Goal: Information Seeking & Learning: Learn about a topic

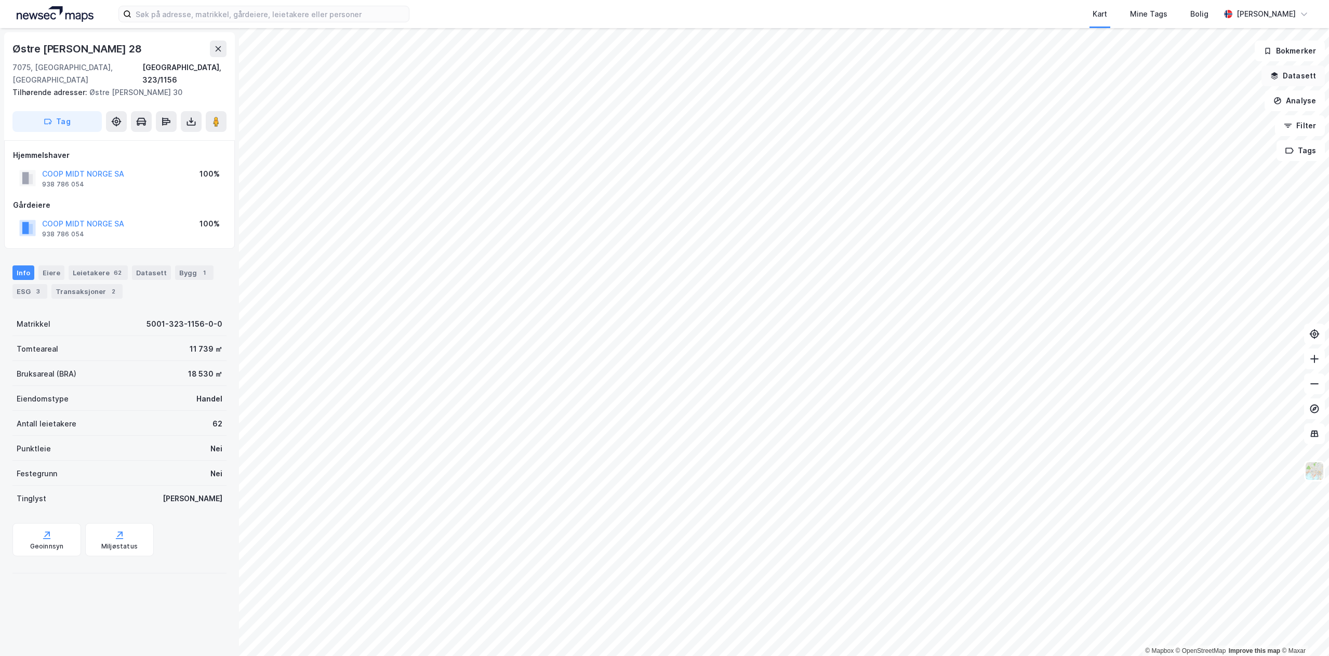
click at [1292, 74] on button "Datasett" at bounding box center [1292, 75] width 63 height 21
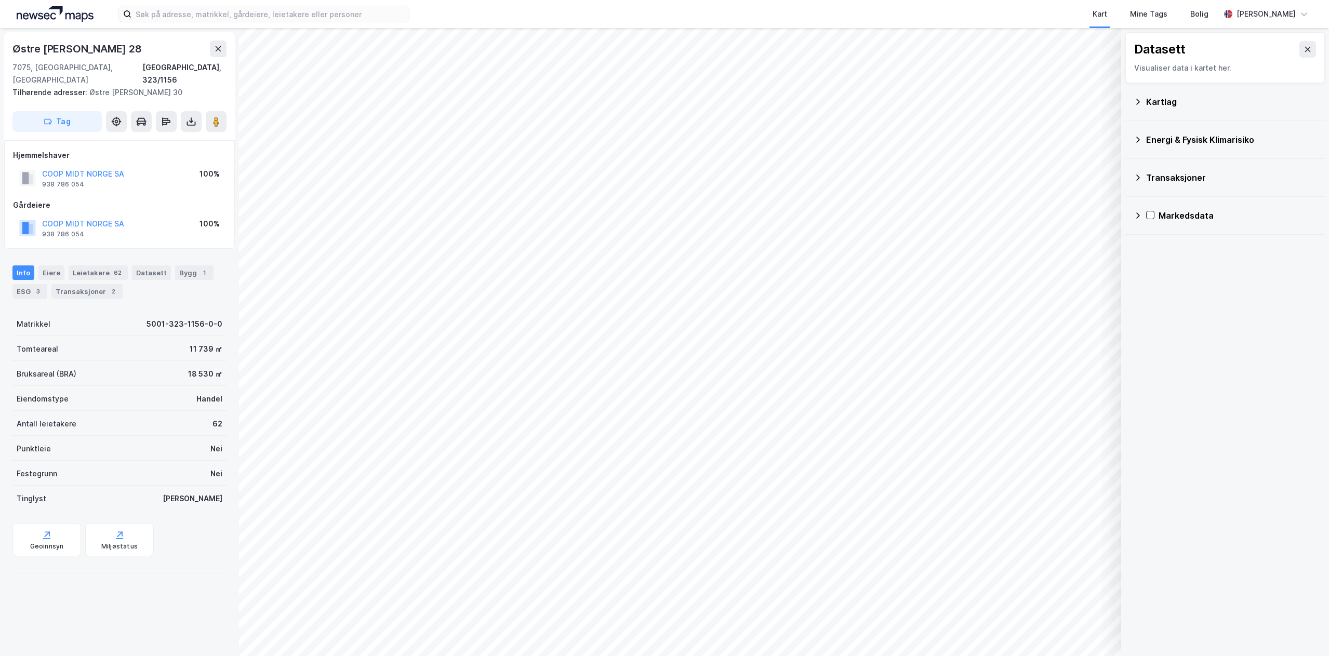
click at [1171, 105] on div "Kartlag" at bounding box center [1231, 102] width 170 height 12
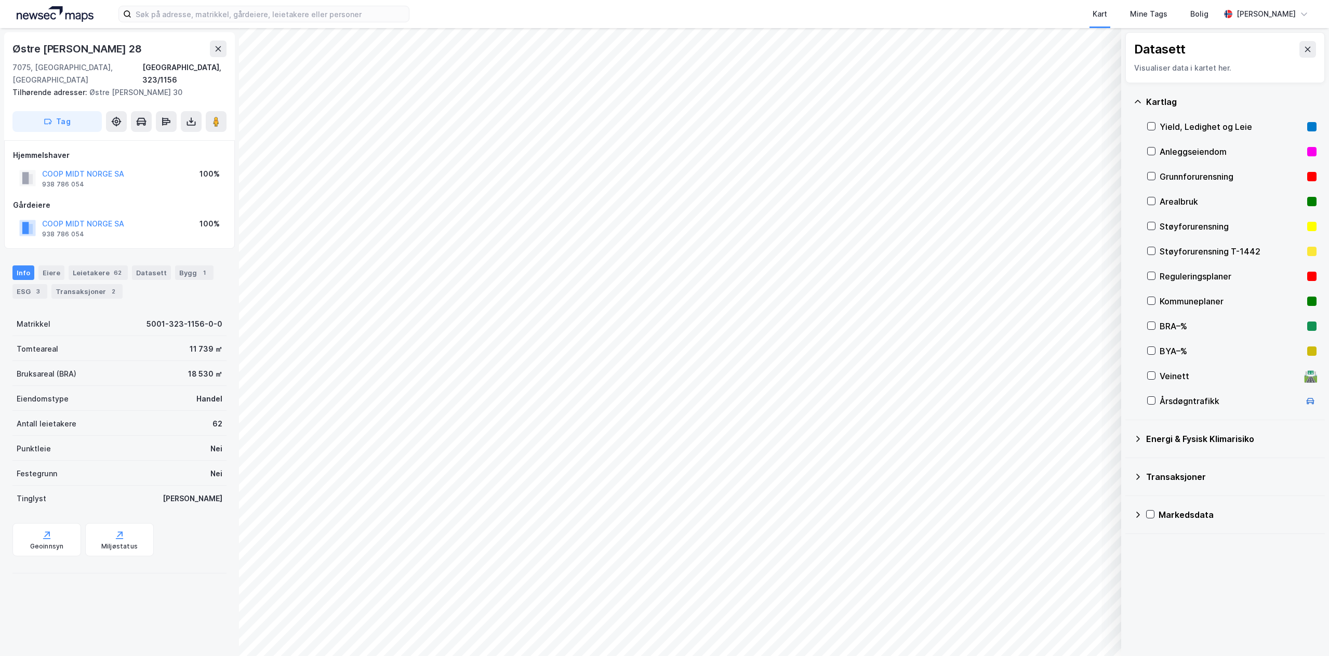
click at [1171, 105] on div "Kartlag" at bounding box center [1231, 102] width 170 height 12
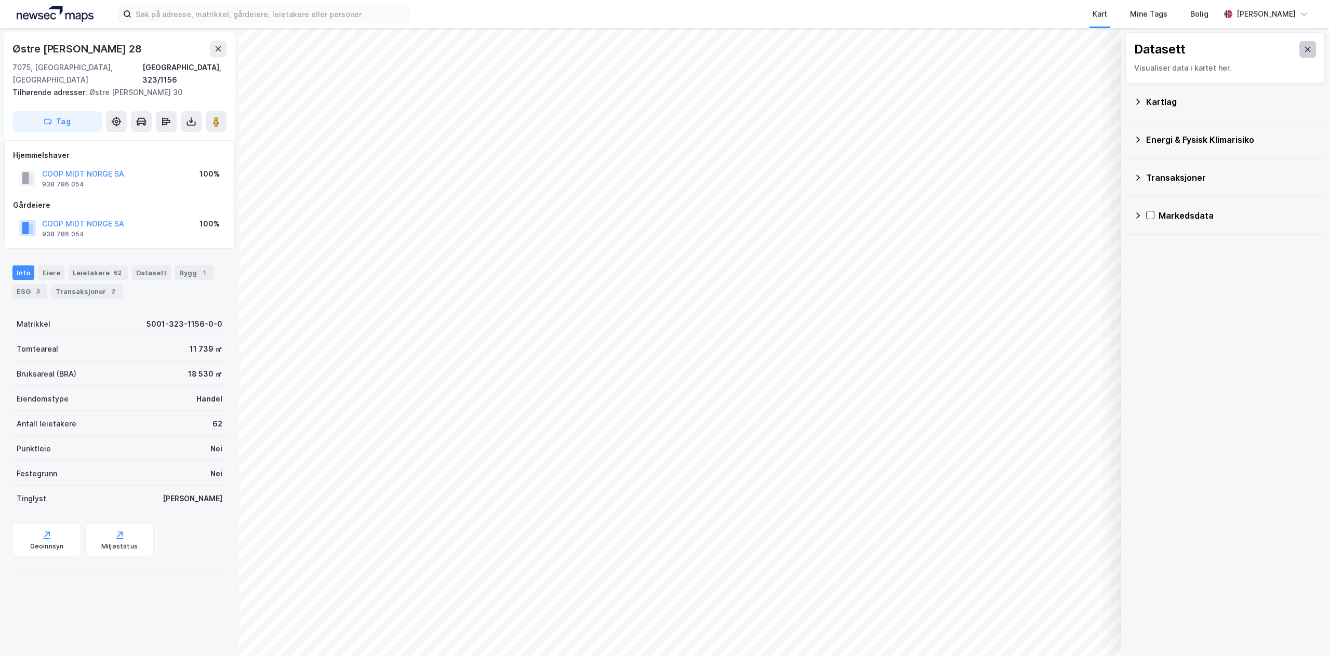
click at [1303, 53] on icon at bounding box center [1307, 49] width 8 height 8
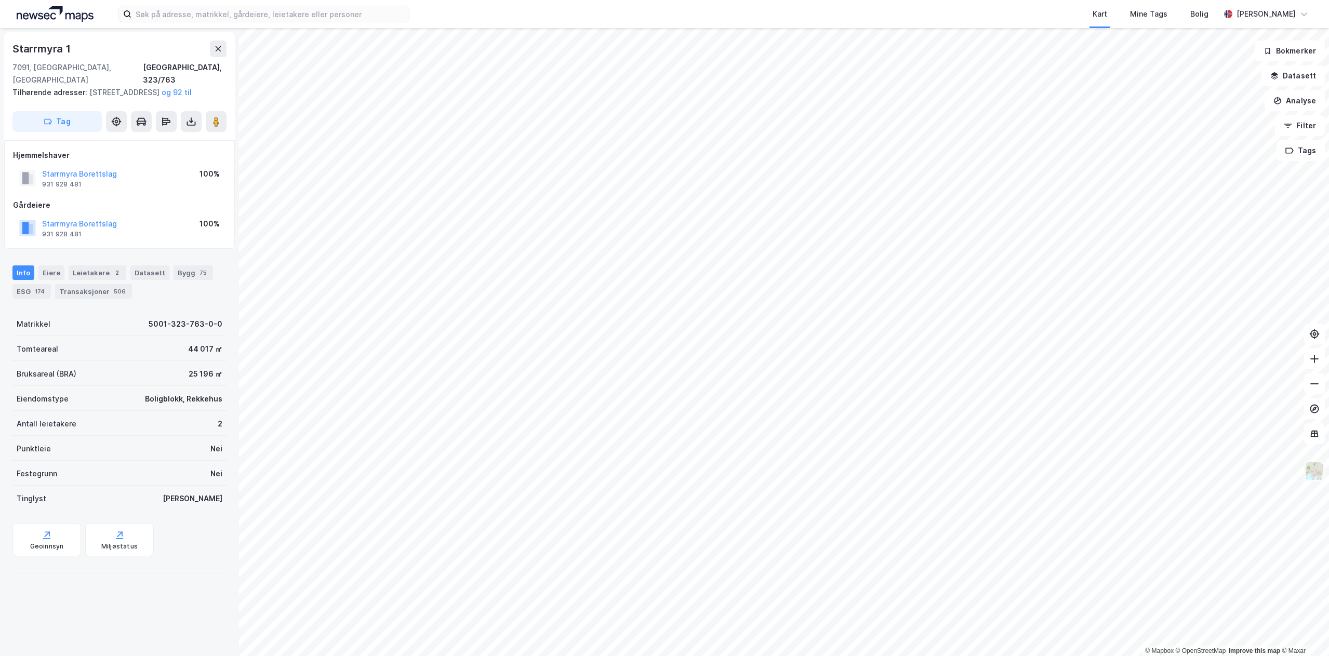
click at [1314, 474] on img at bounding box center [1314, 471] width 20 height 20
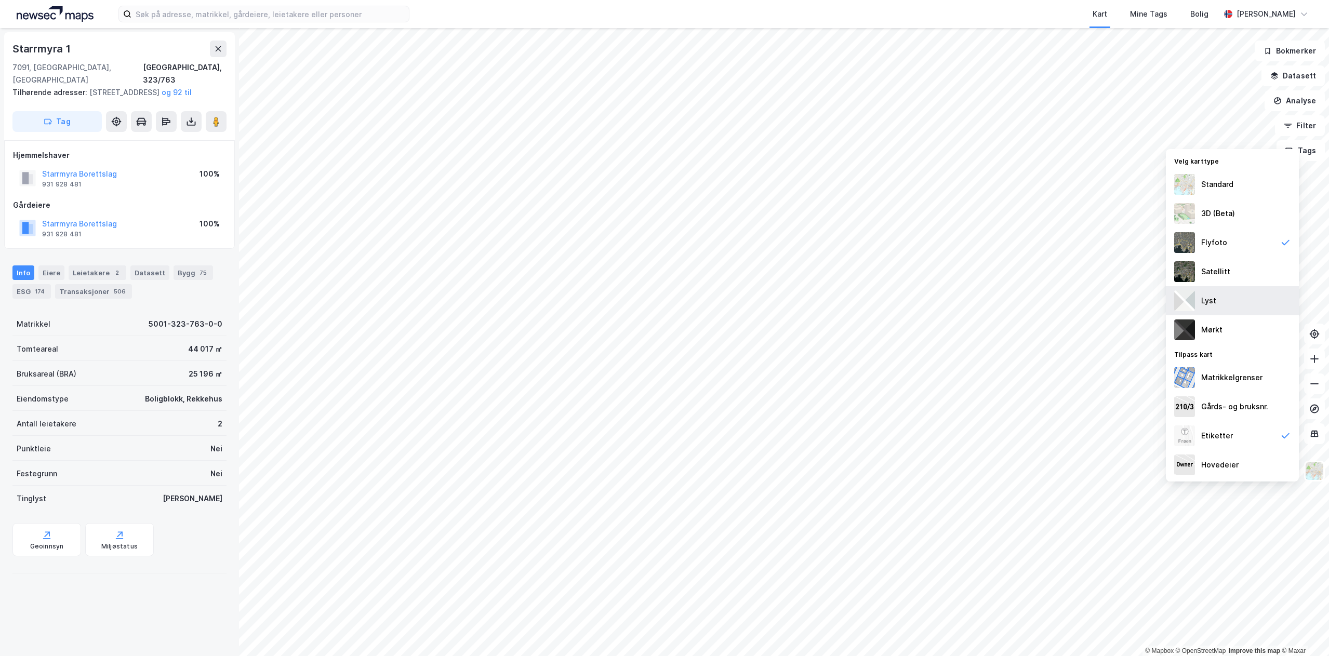
click at [1233, 301] on div "Lyst" at bounding box center [1232, 300] width 133 height 29
click at [1239, 334] on div "Mørkt" at bounding box center [1232, 329] width 133 height 29
click at [1230, 382] on div "Matrikkelgrenser" at bounding box center [1231, 377] width 61 height 12
click at [1224, 381] on div "Matrikkelgrenser" at bounding box center [1231, 377] width 61 height 12
click at [1218, 201] on div "3D (Beta)" at bounding box center [1232, 213] width 133 height 29
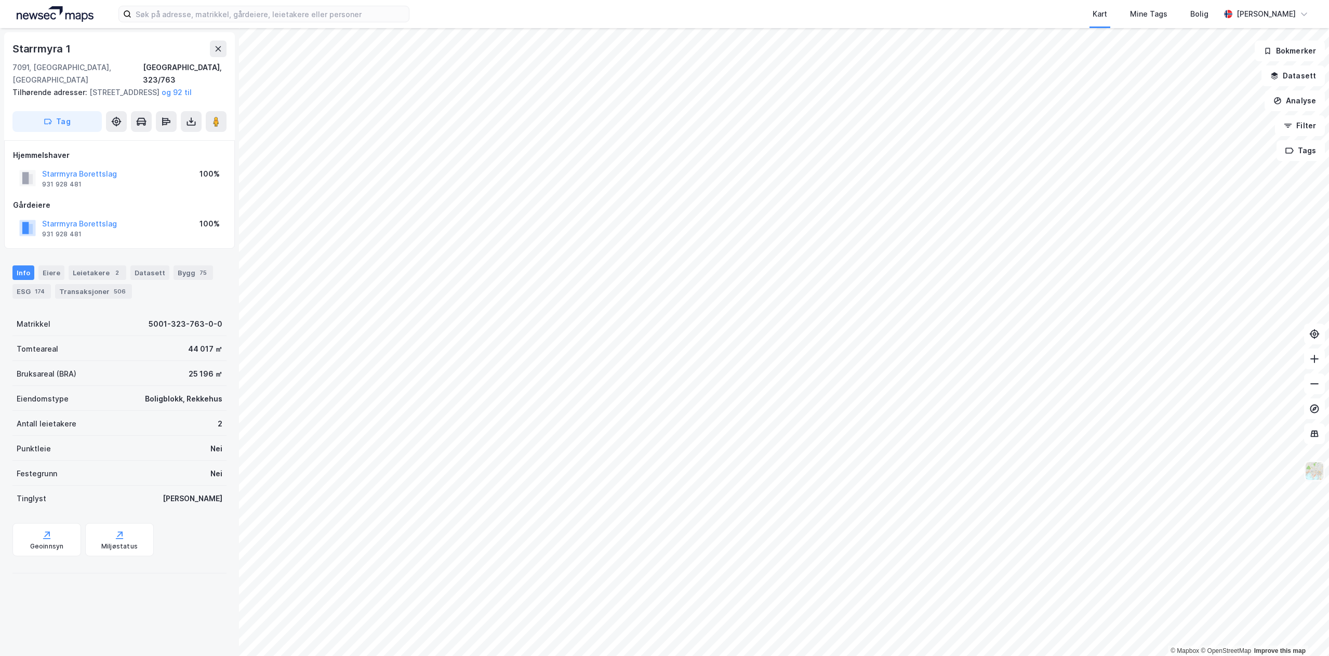
click at [1319, 476] on img at bounding box center [1314, 471] width 20 height 20
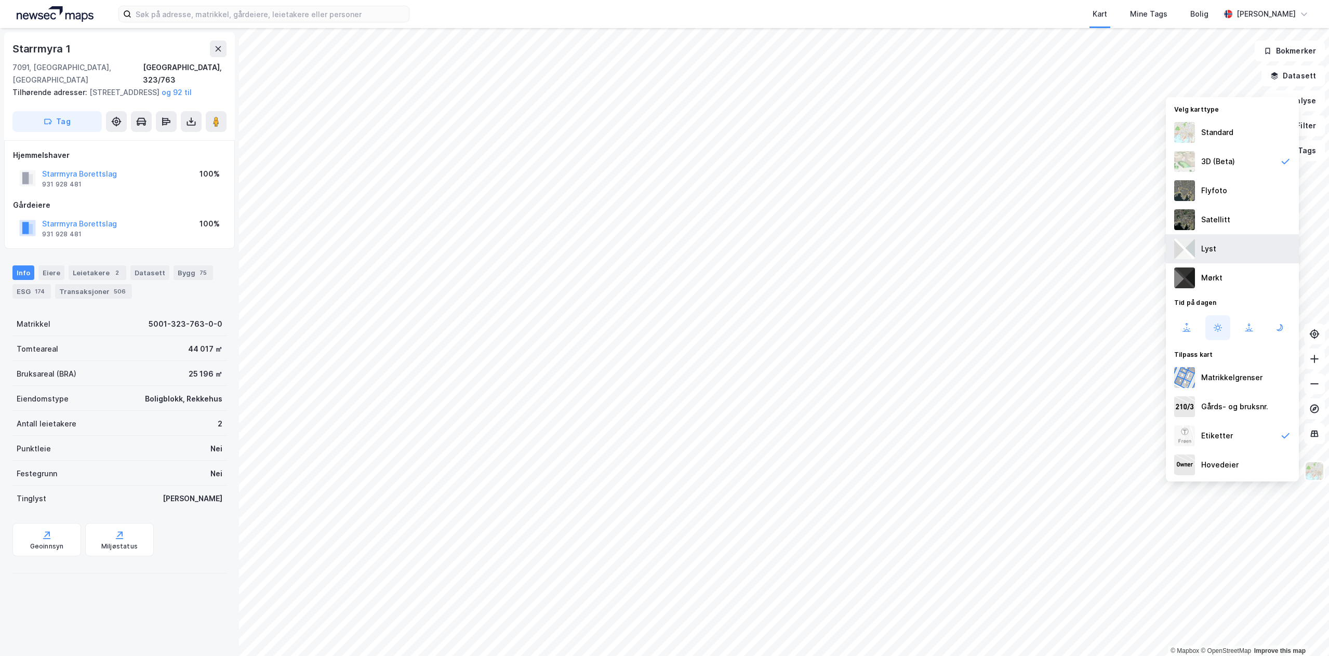
click at [1187, 245] on img at bounding box center [1184, 248] width 21 height 21
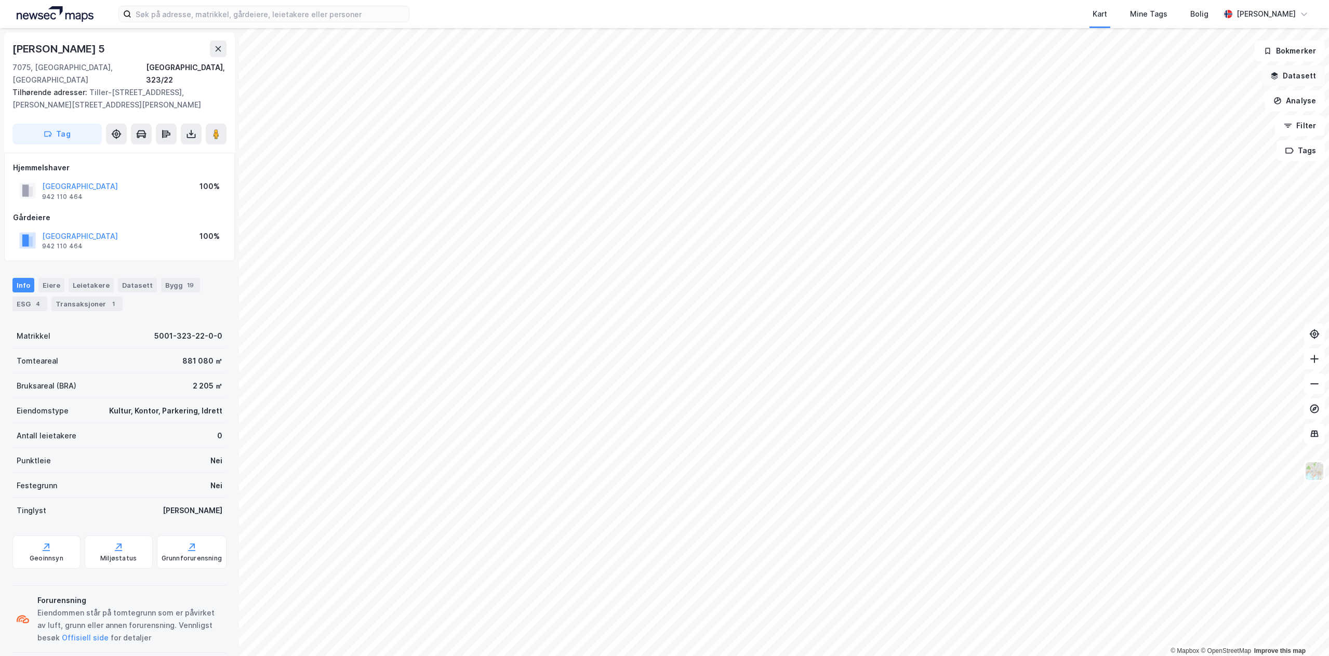
click at [1290, 84] on button "Datasett" at bounding box center [1292, 75] width 63 height 21
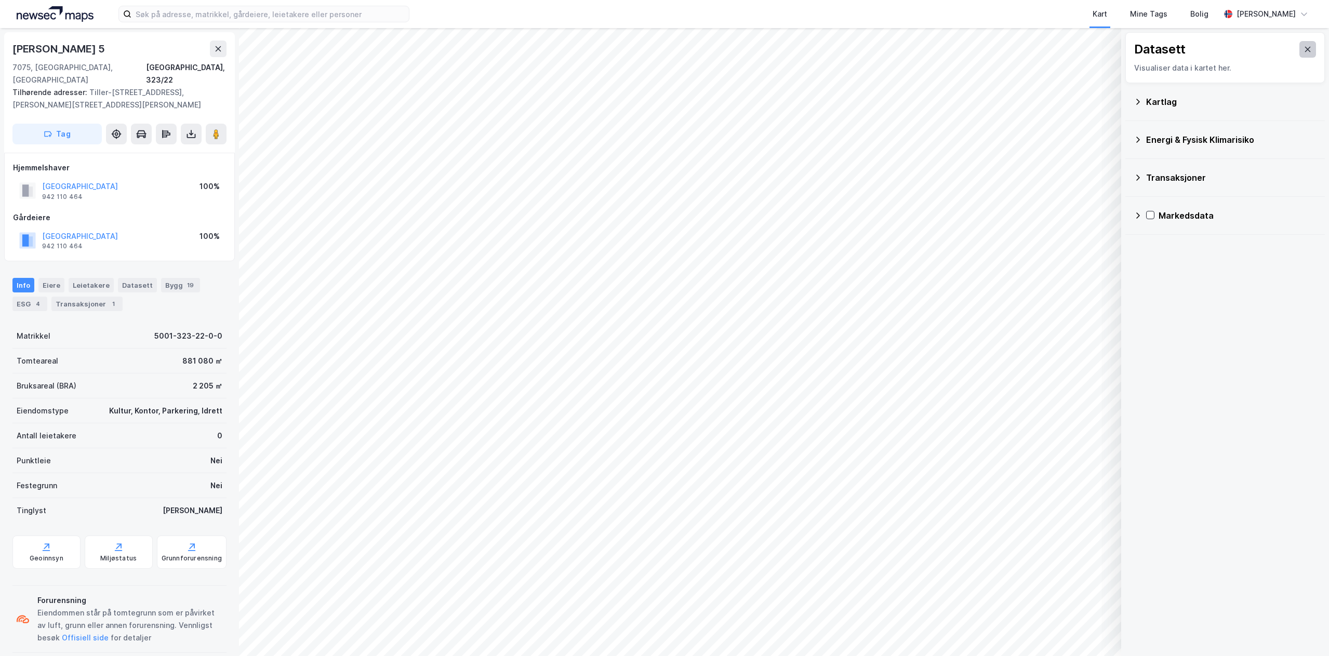
click at [1303, 48] on icon at bounding box center [1307, 49] width 8 height 8
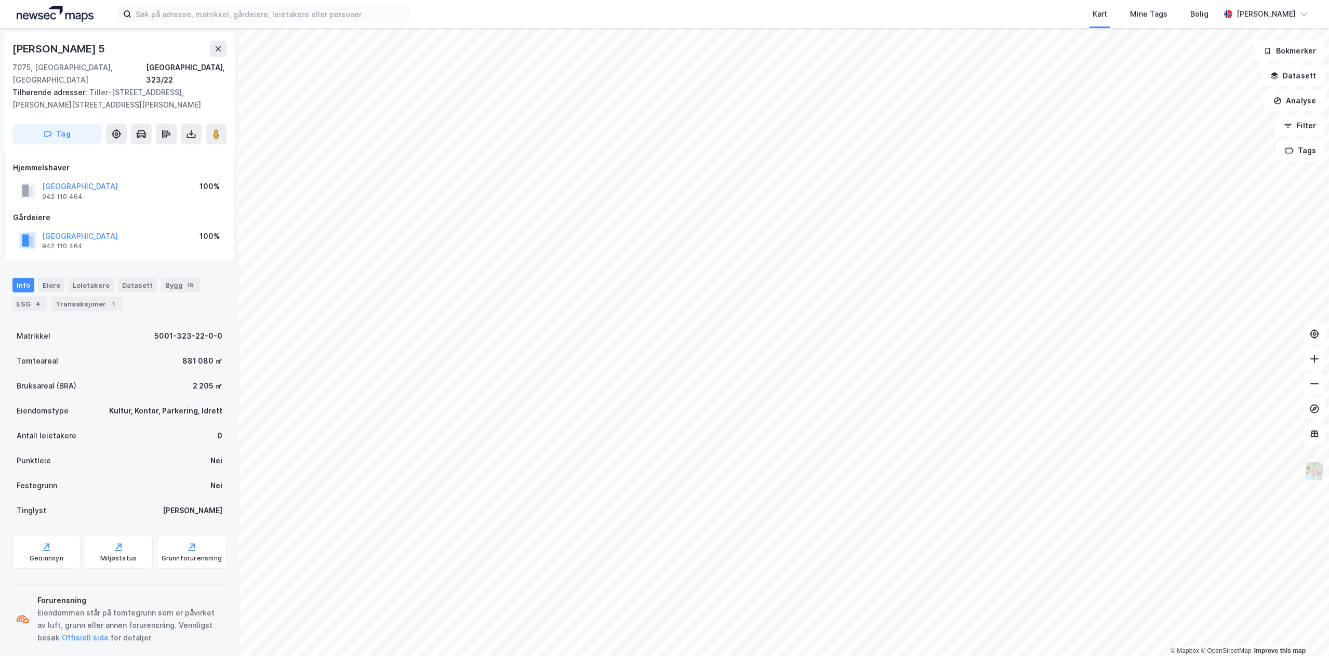
click at [1320, 477] on img at bounding box center [1314, 471] width 20 height 20
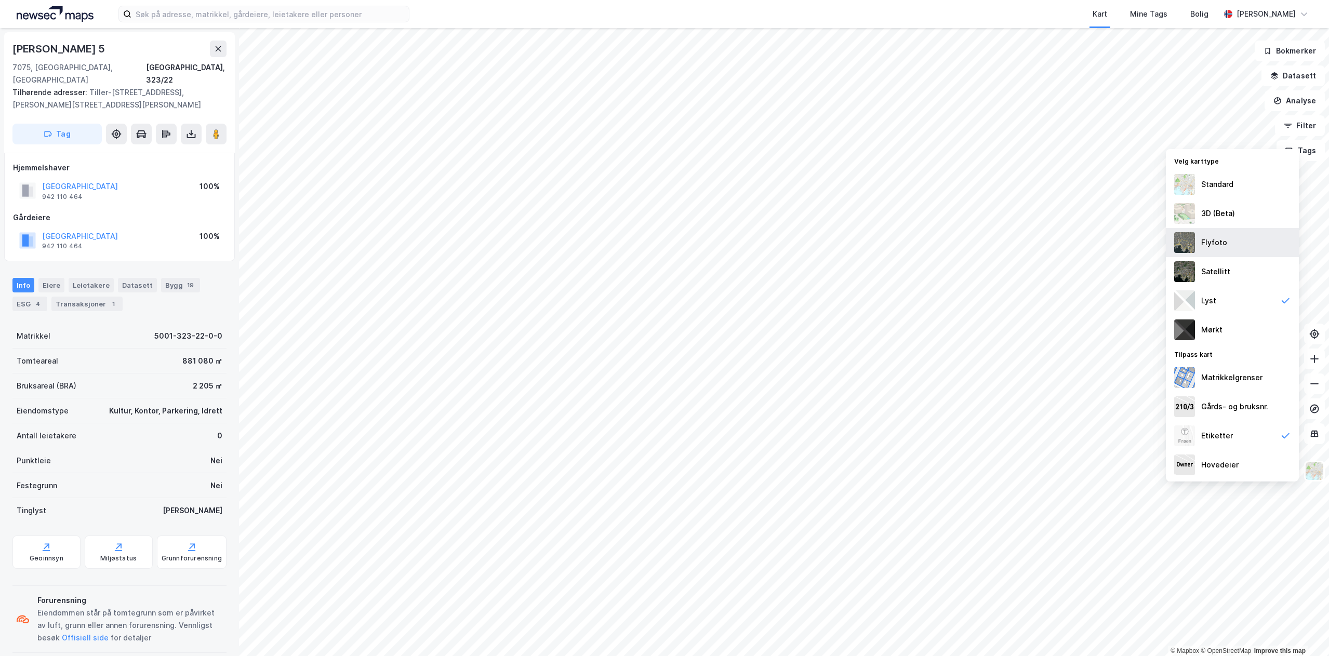
click at [1206, 245] on div "Flyfoto" at bounding box center [1214, 242] width 26 height 12
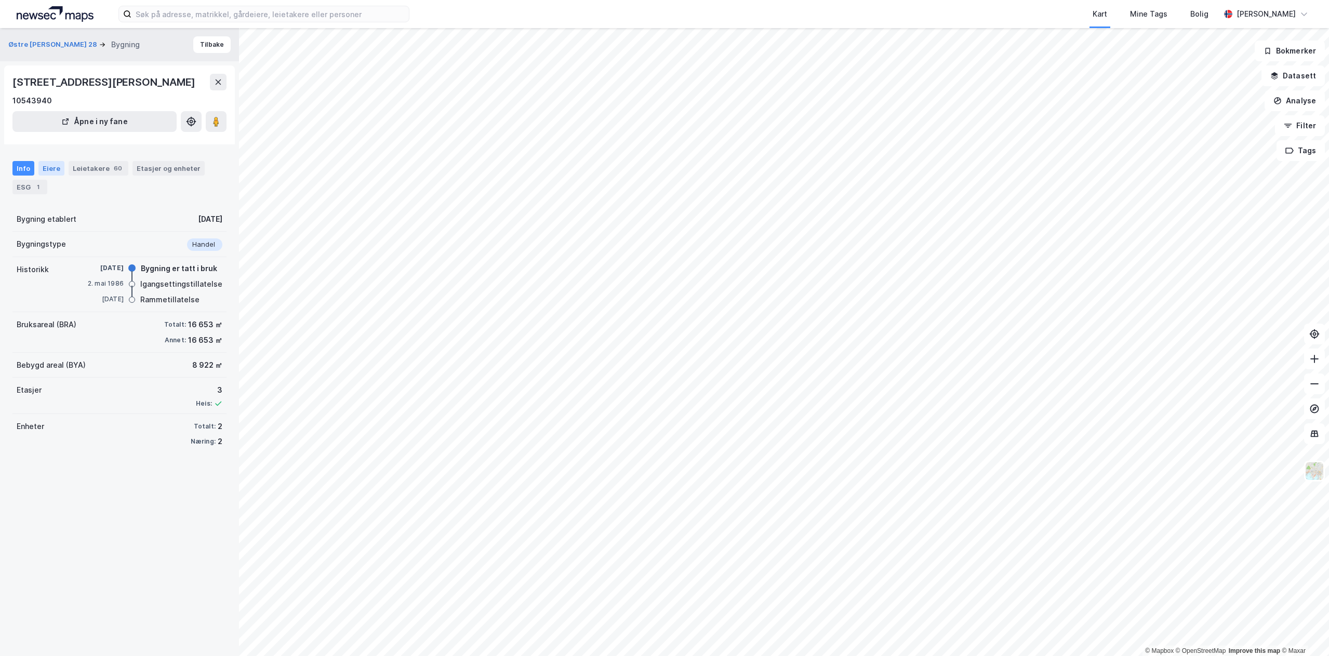
click at [56, 171] on div "Eiere" at bounding box center [51, 168] width 26 height 15
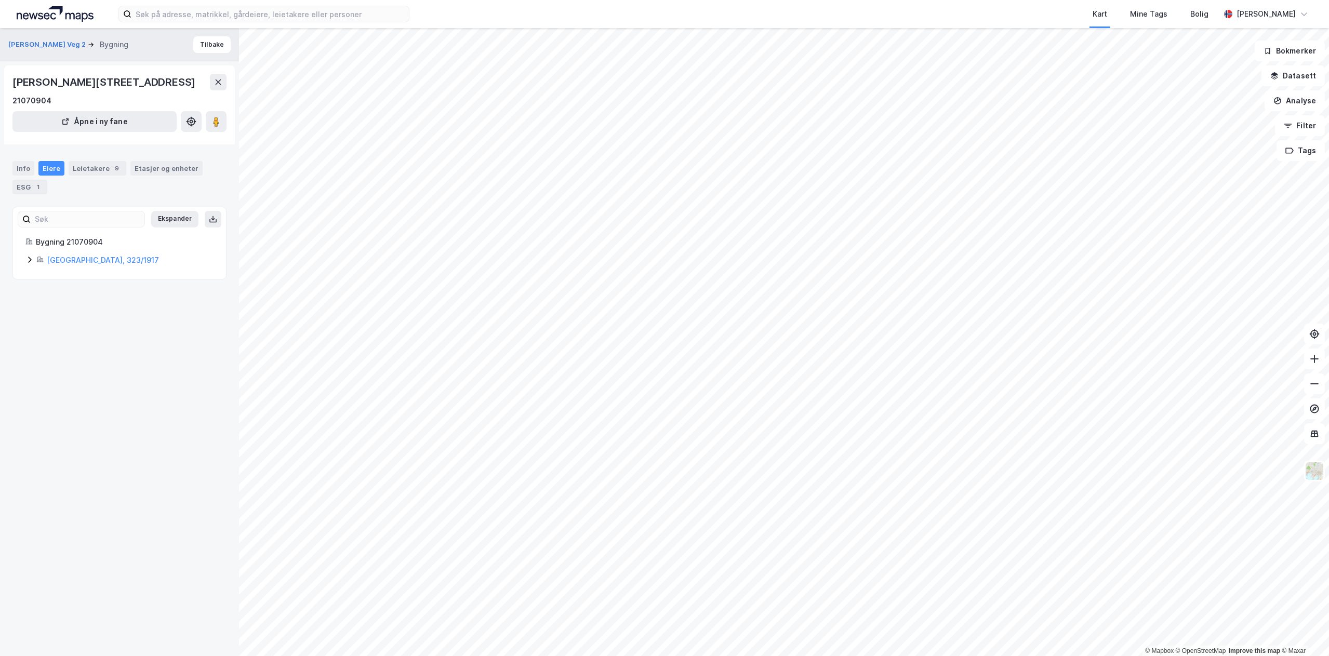
click at [26, 176] on div "Info Eiere Leietakere 9 Etasjer og enheter ESG 1" at bounding box center [119, 177] width 214 height 33
click at [26, 170] on div "Info" at bounding box center [23, 168] width 22 height 15
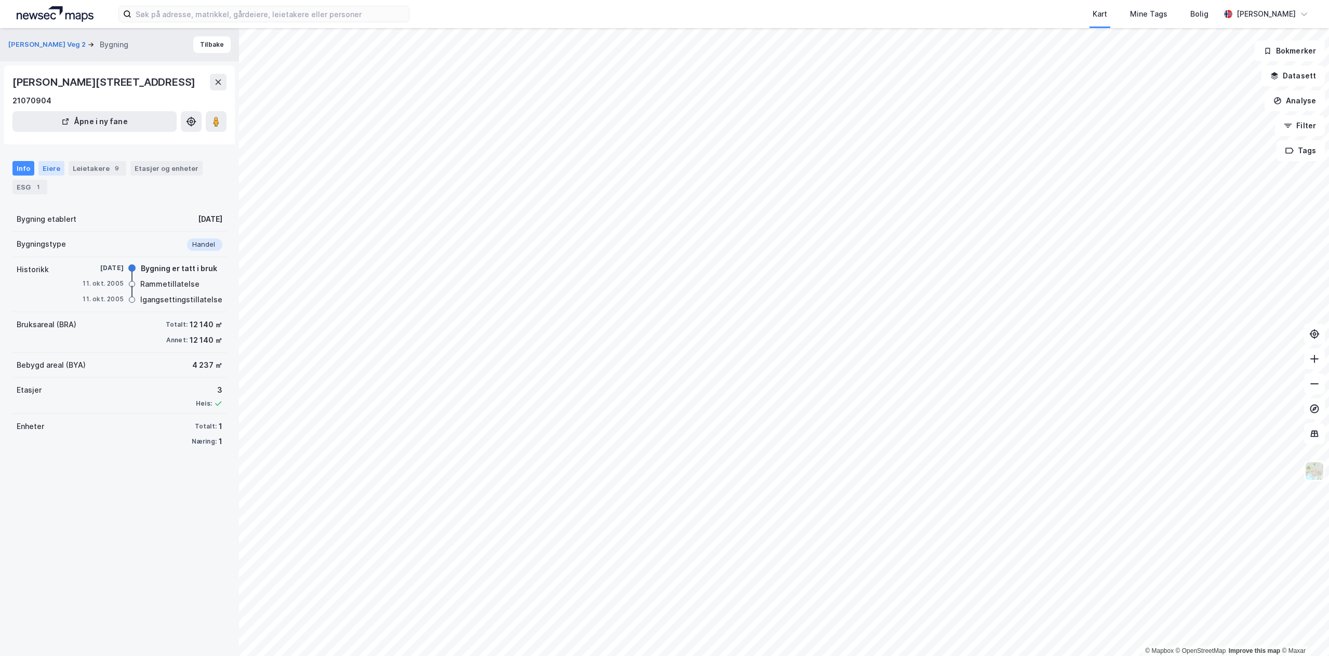
click at [47, 171] on div "Eiere" at bounding box center [51, 168] width 26 height 15
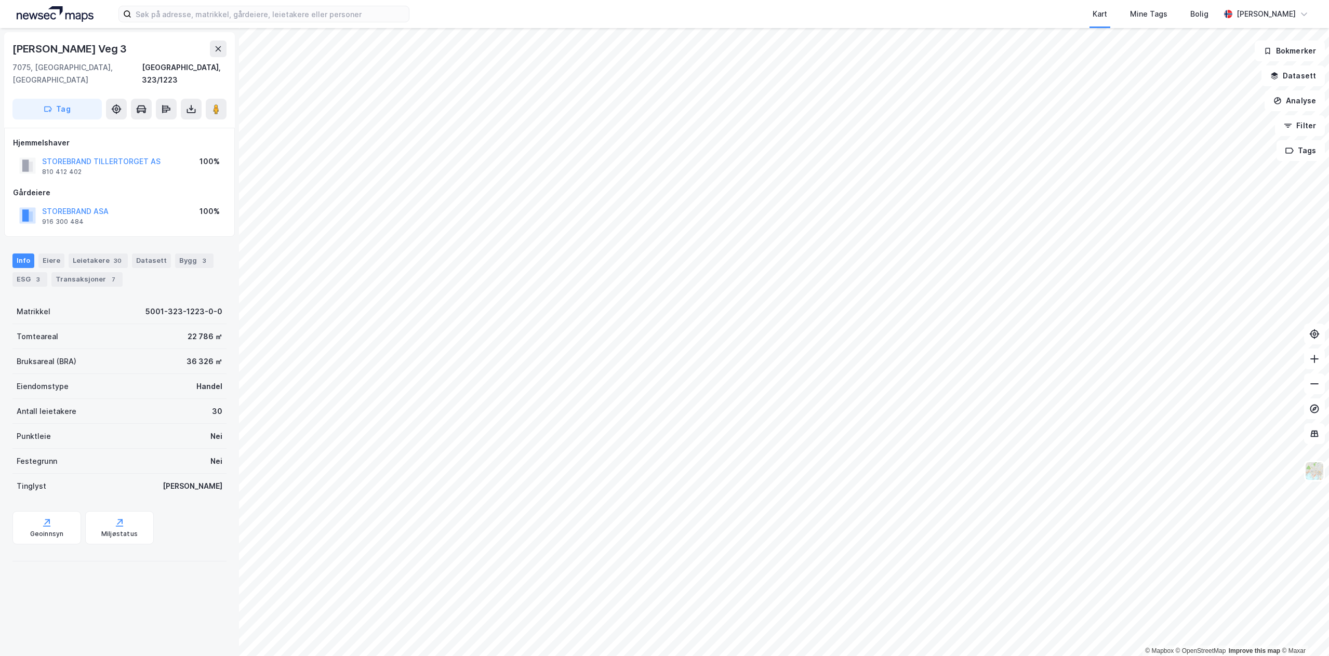
click at [656, 655] on html "Kart Mine Tags [PERSON_NAME] [PERSON_NAME] © Mapbox © OpenStreetMap Improve thi…" at bounding box center [664, 328] width 1329 height 656
click at [1316, 478] on img at bounding box center [1314, 471] width 20 height 20
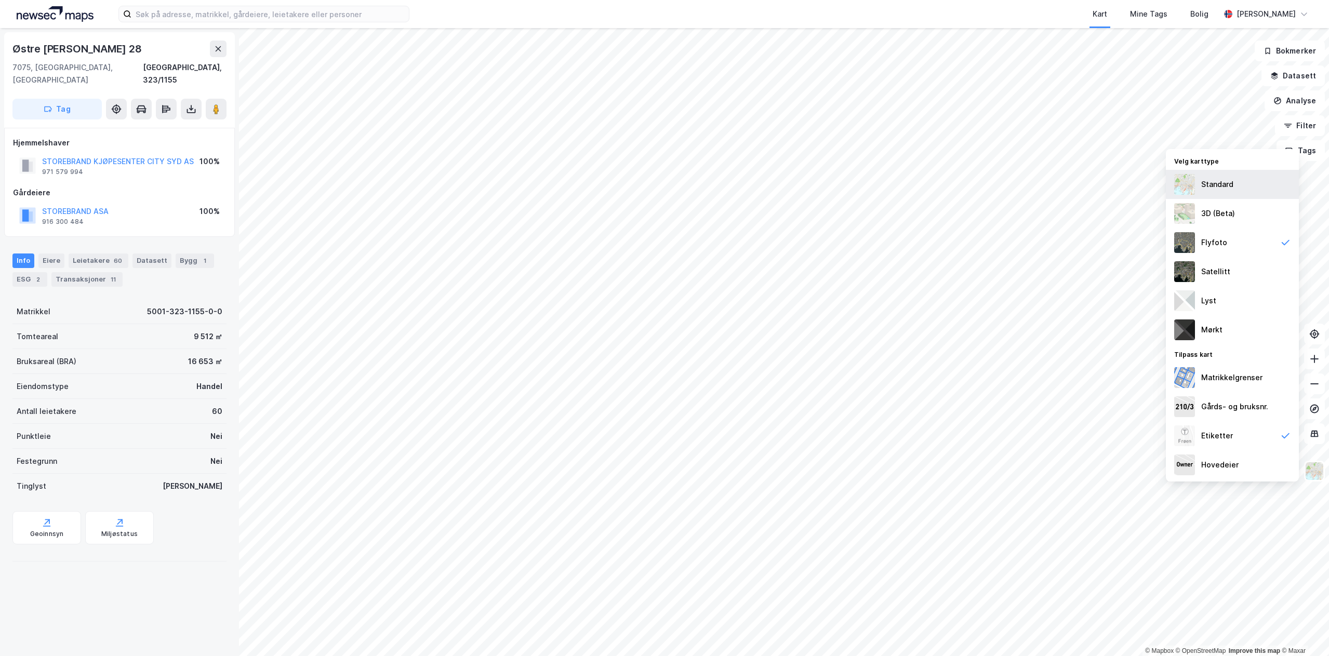
click at [1250, 193] on div "Standard" at bounding box center [1232, 184] width 133 height 29
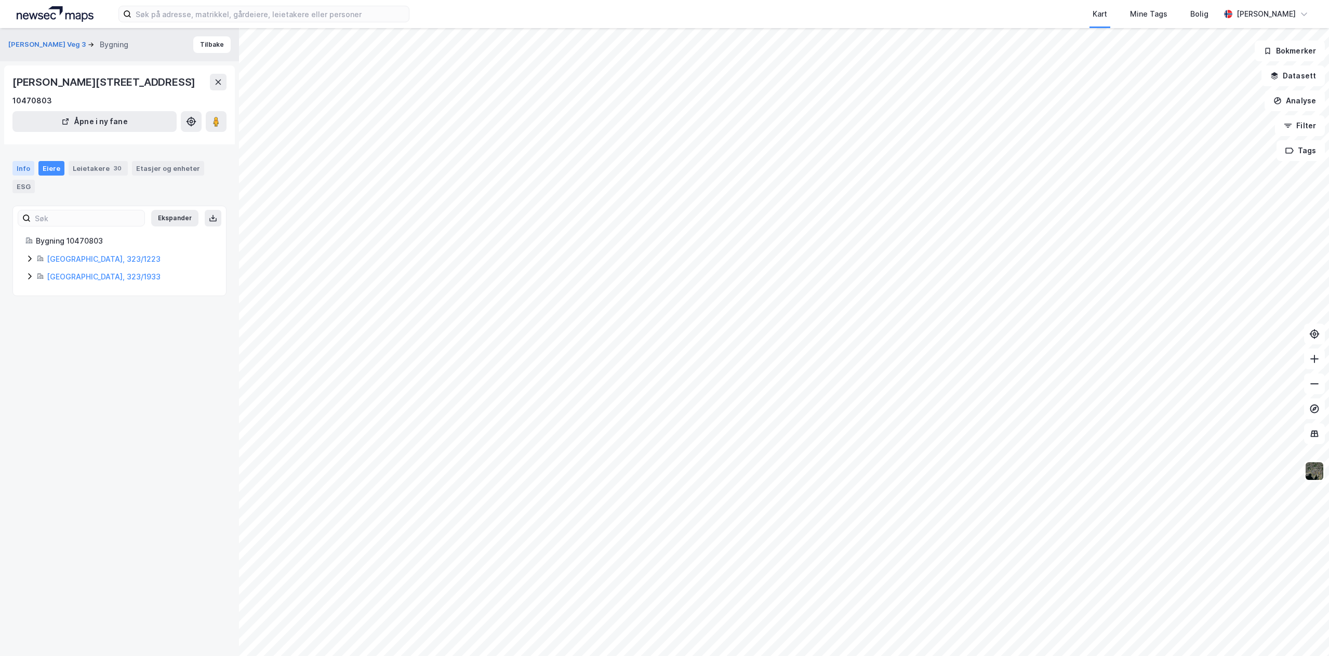
click at [20, 167] on div "Info" at bounding box center [23, 168] width 22 height 15
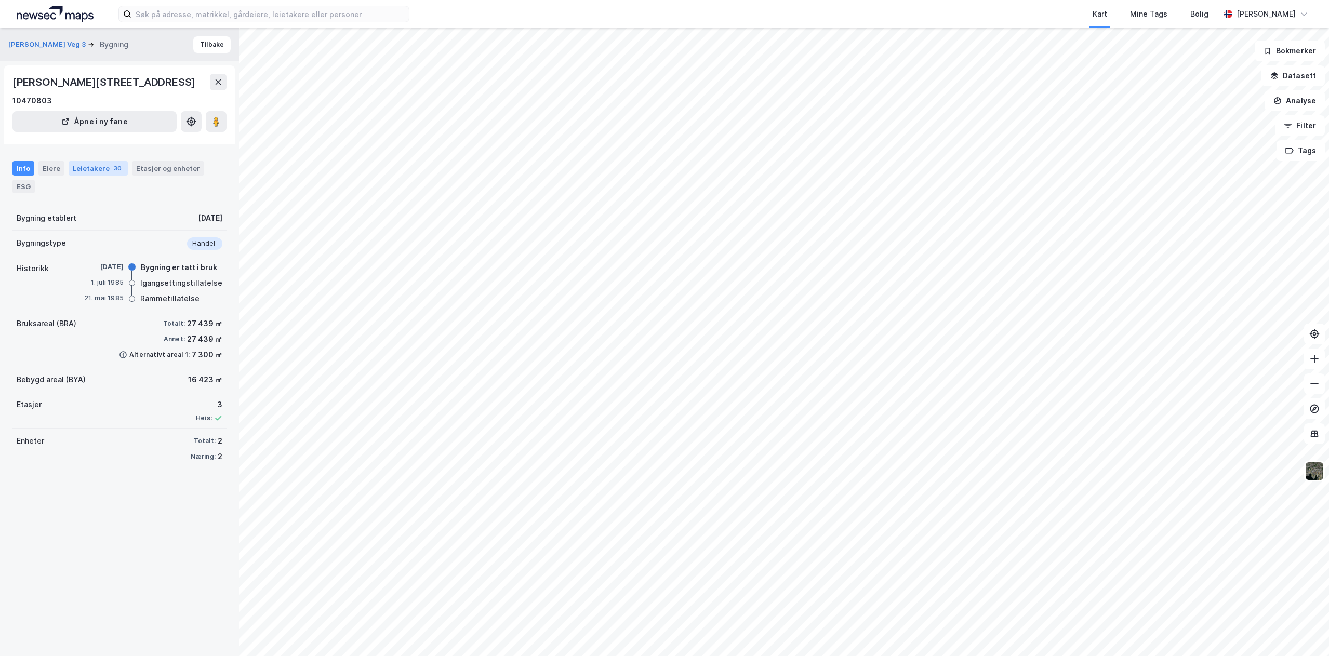
click at [113, 167] on div "30" at bounding box center [118, 168] width 12 height 10
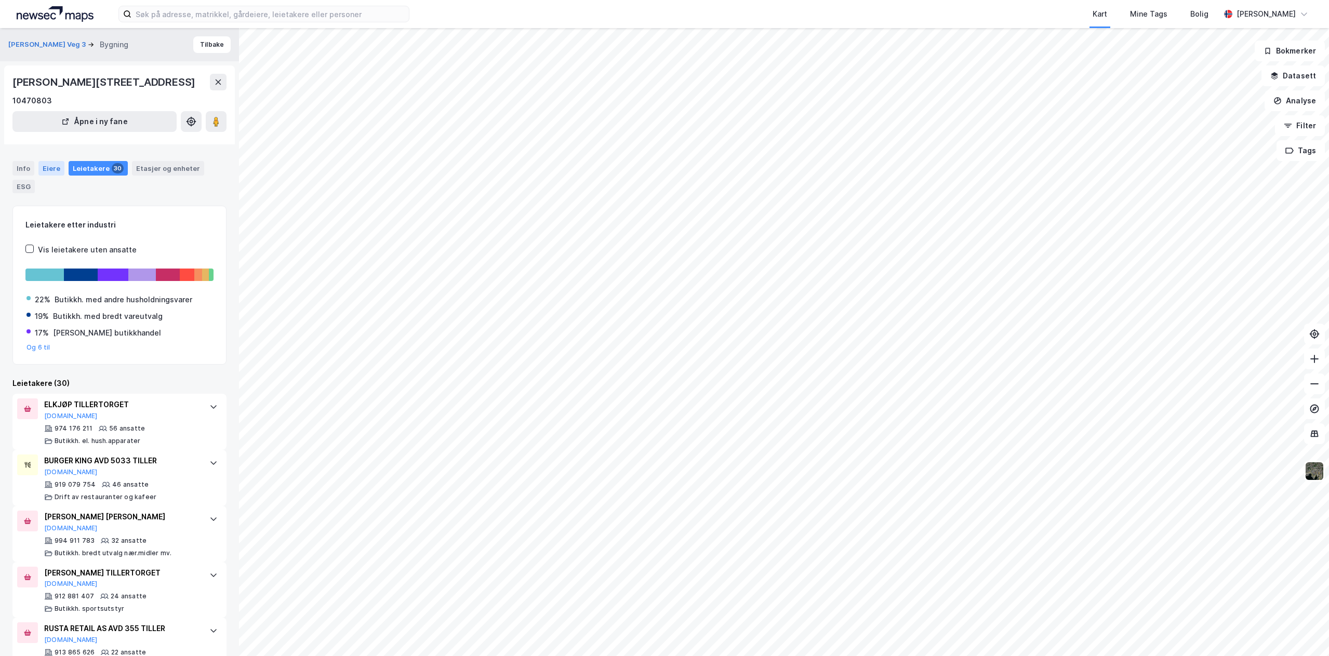
click at [50, 172] on div "Eiere" at bounding box center [51, 168] width 26 height 15
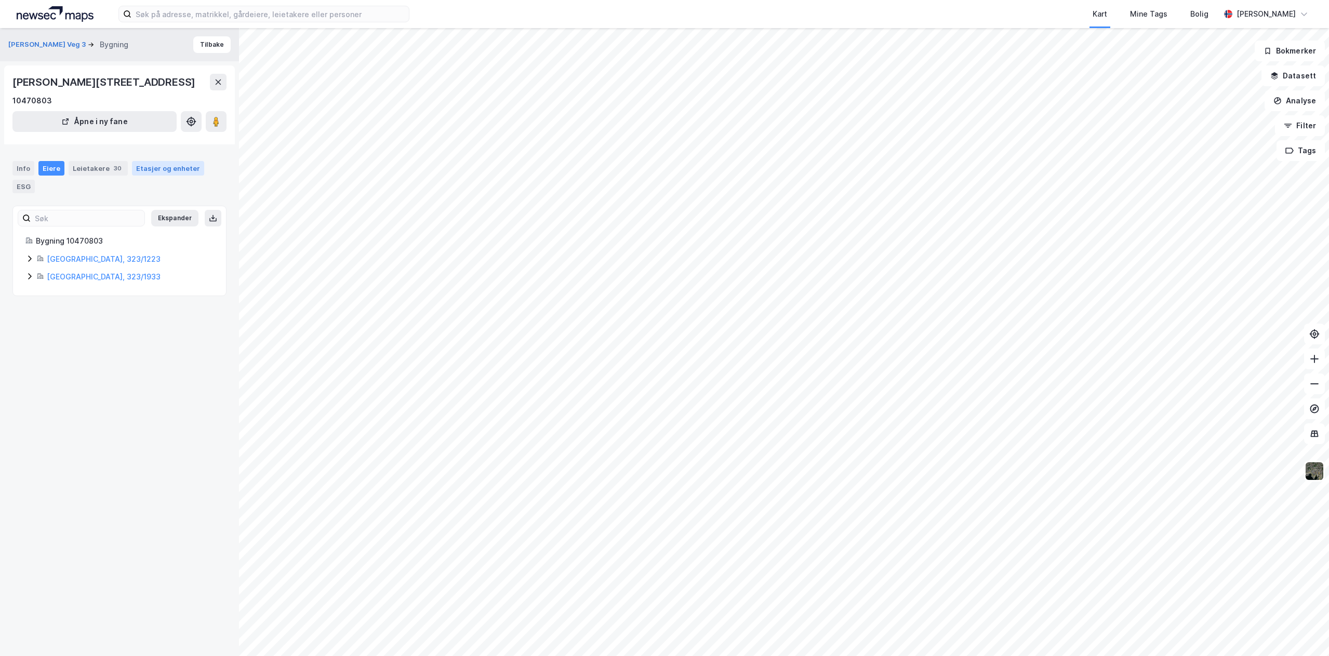
click at [168, 171] on div "Etasjer og enheter" at bounding box center [168, 168] width 64 height 9
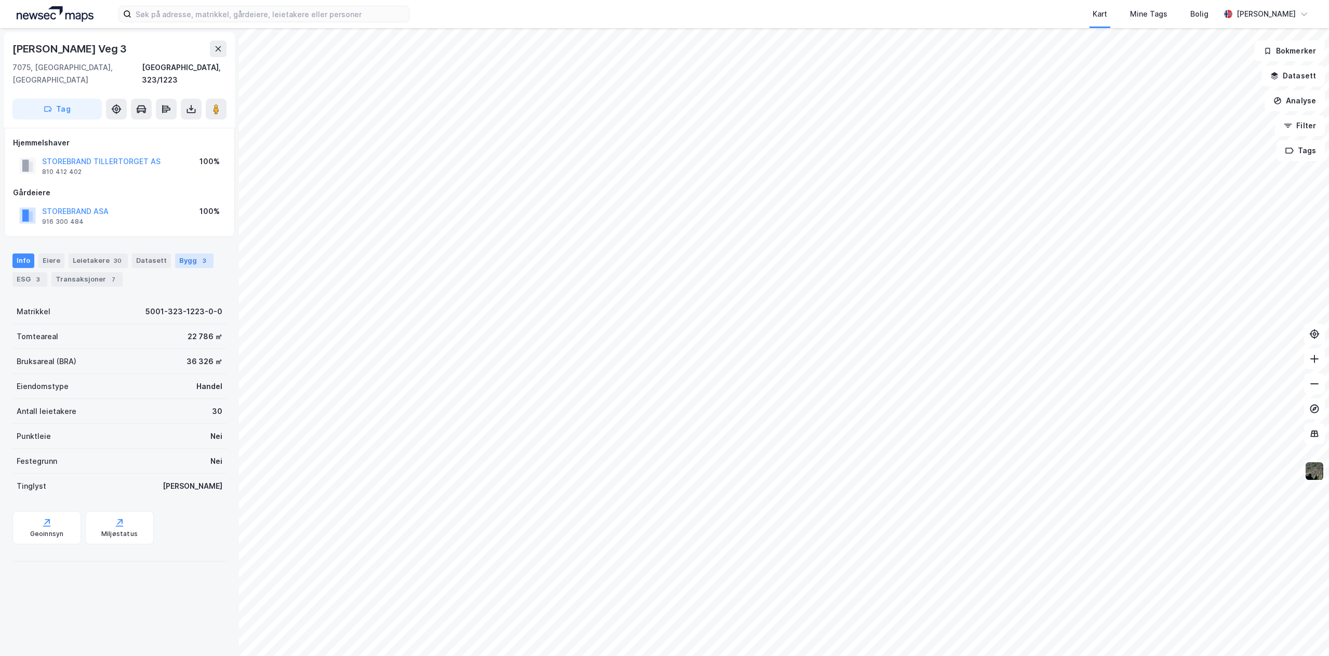
click at [191, 253] on div "Bygg 3" at bounding box center [194, 260] width 38 height 15
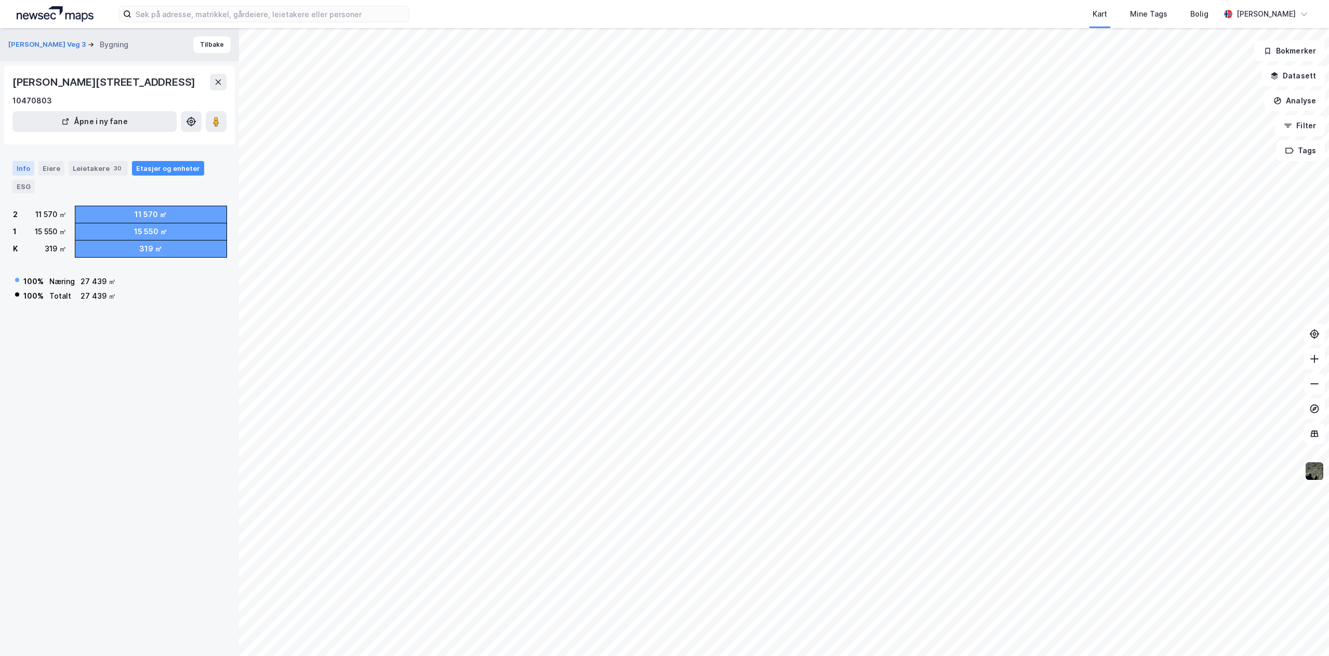
click at [28, 169] on div "Info" at bounding box center [23, 168] width 22 height 15
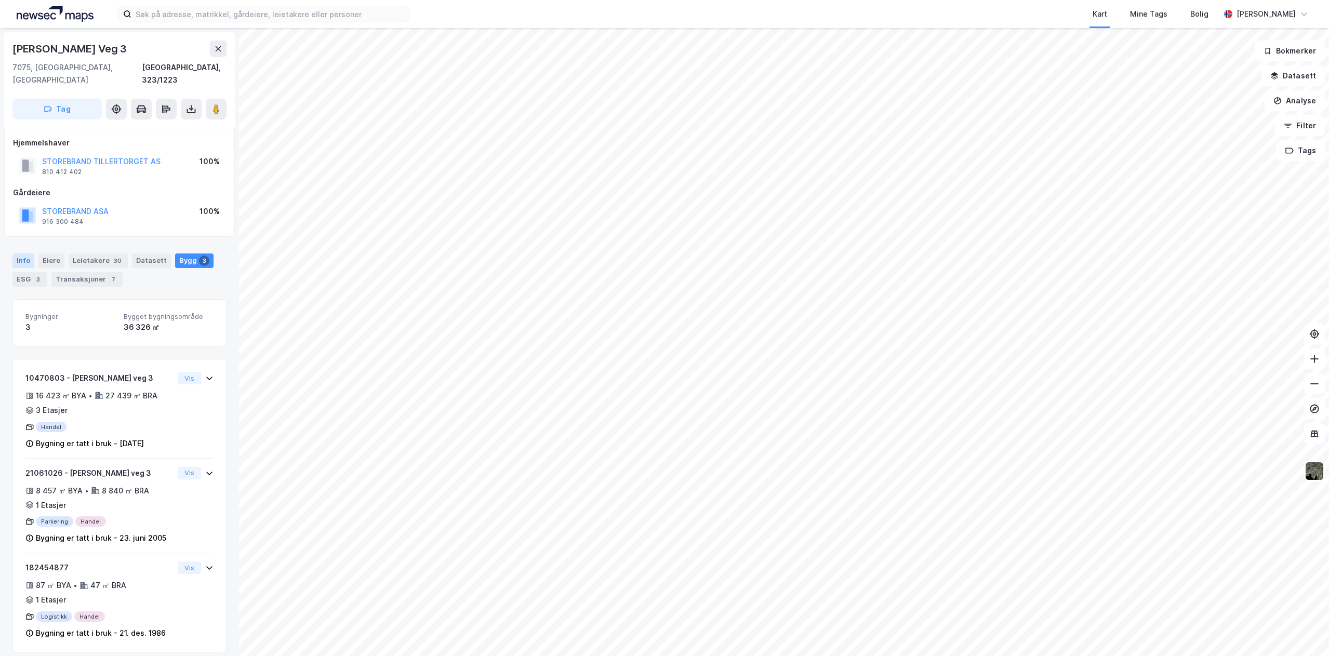
click at [24, 253] on div "Info" at bounding box center [23, 260] width 22 height 15
